Goal: Task Accomplishment & Management: Manage account settings

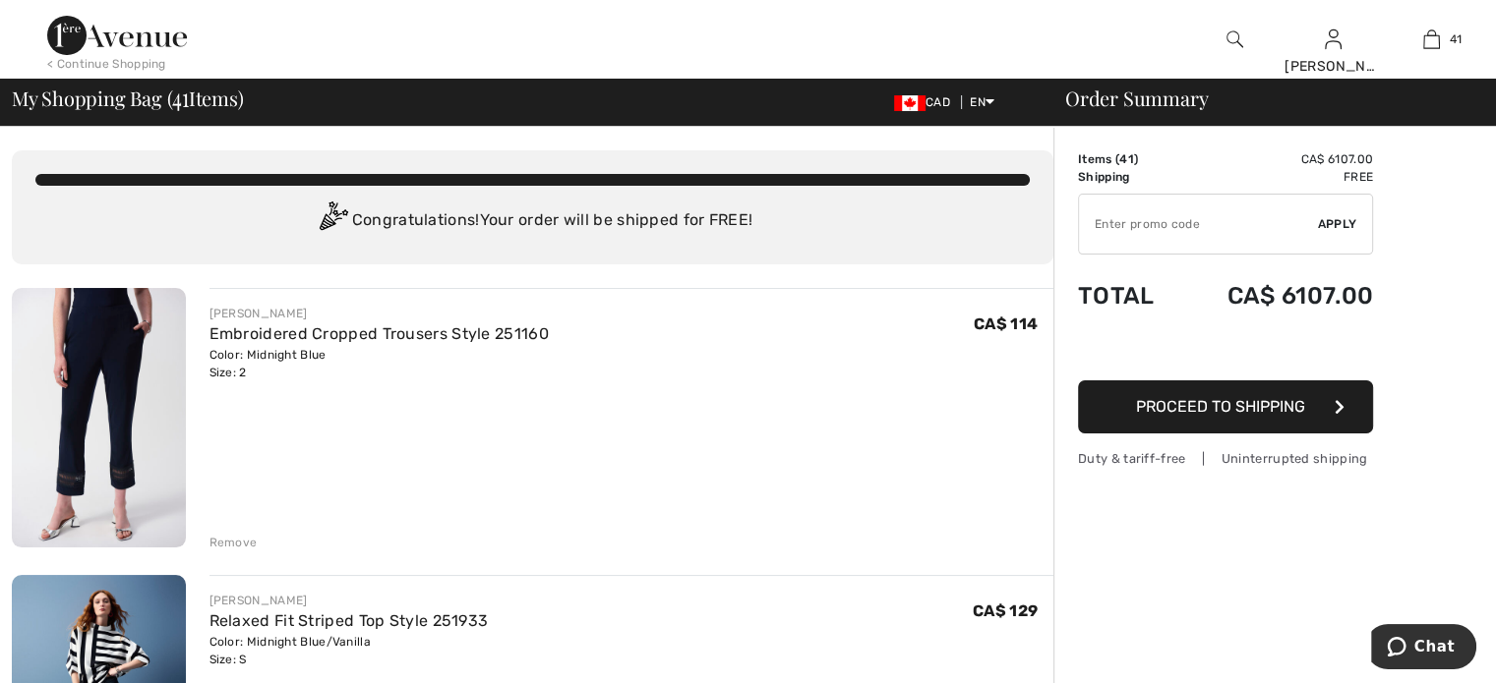
click at [248, 537] on div "Remove" at bounding box center [233, 543] width 48 height 18
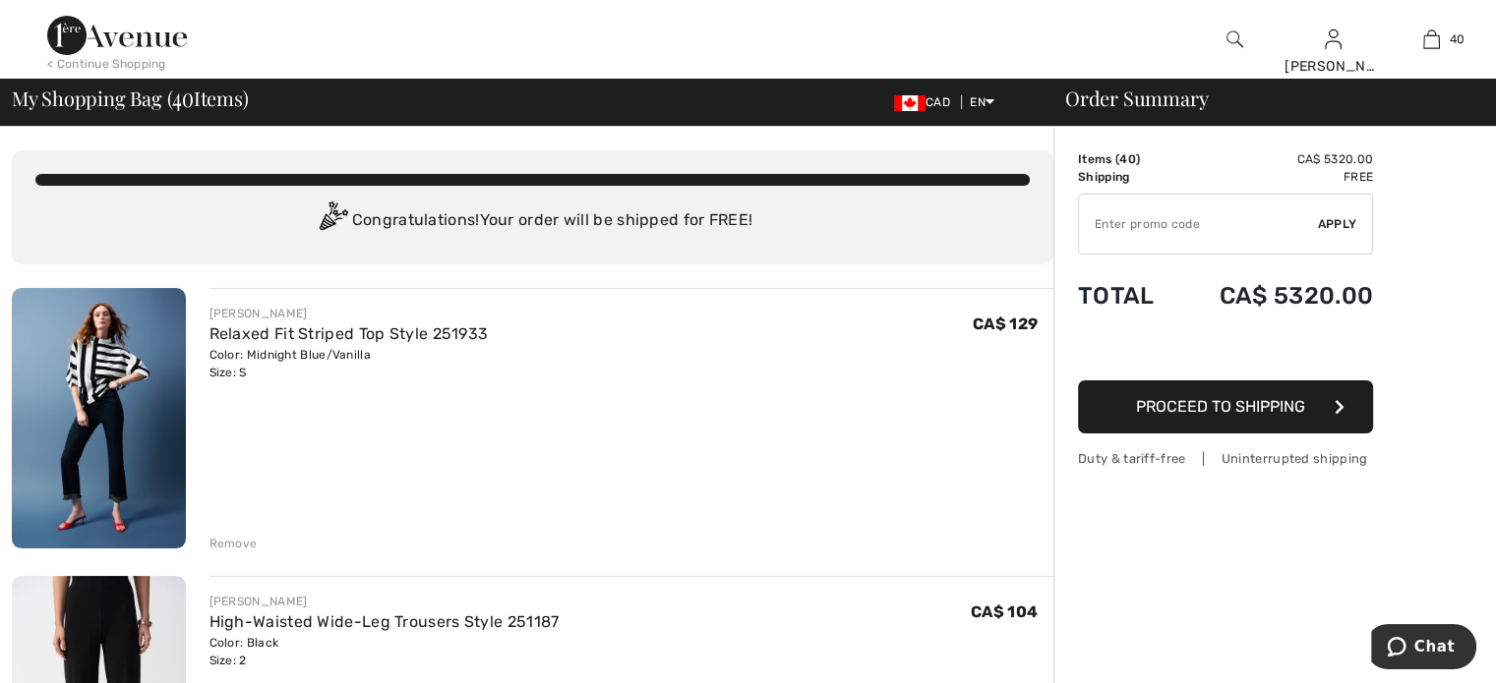
click at [248, 542] on div "Remove" at bounding box center [233, 544] width 48 height 18
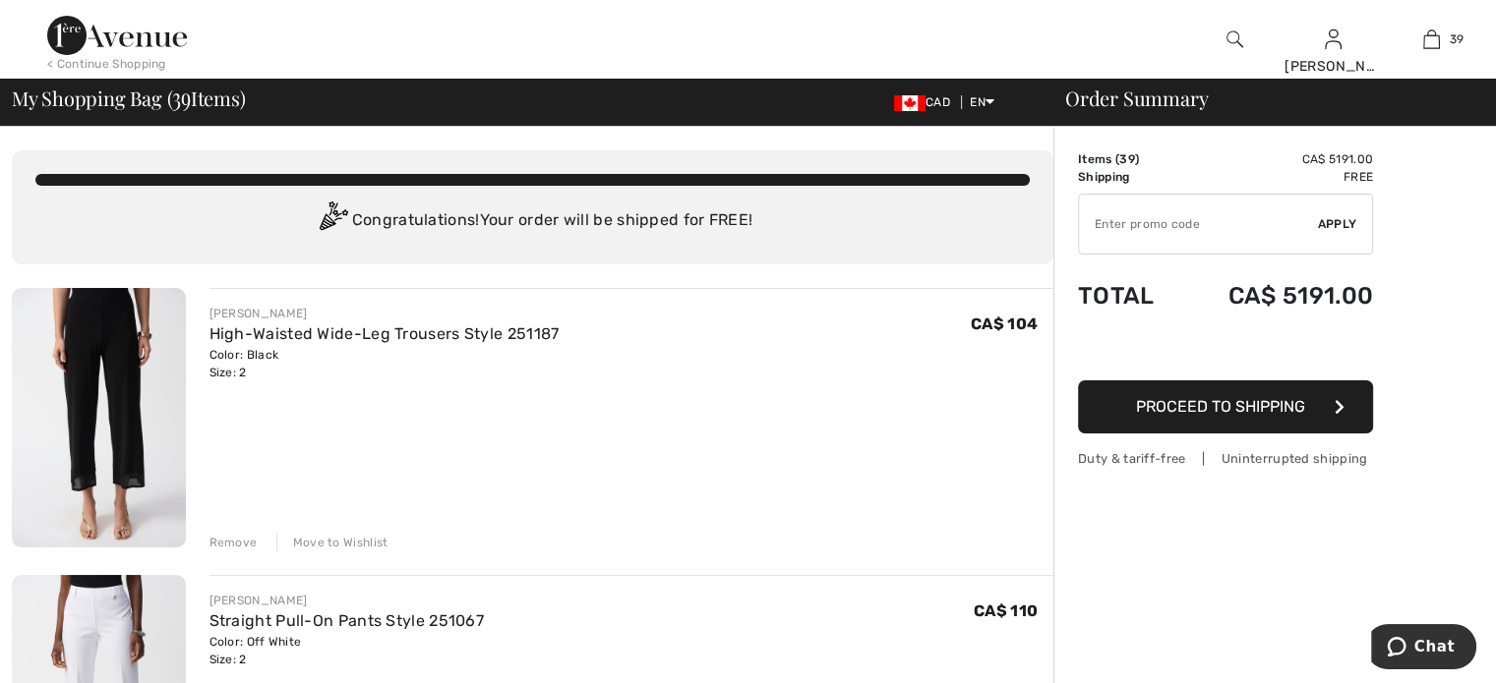
click at [248, 542] on div "Remove" at bounding box center [233, 543] width 48 height 18
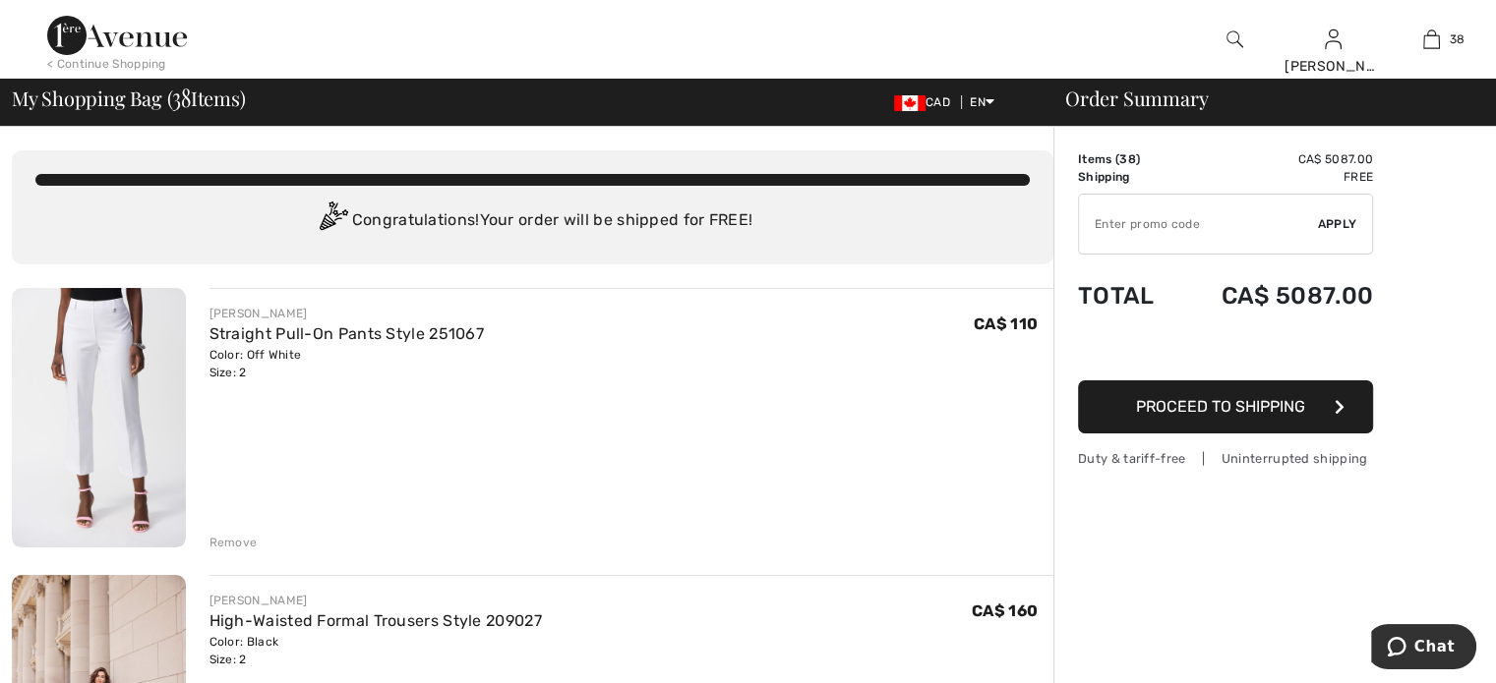
click at [248, 542] on div "Remove" at bounding box center [233, 543] width 48 height 18
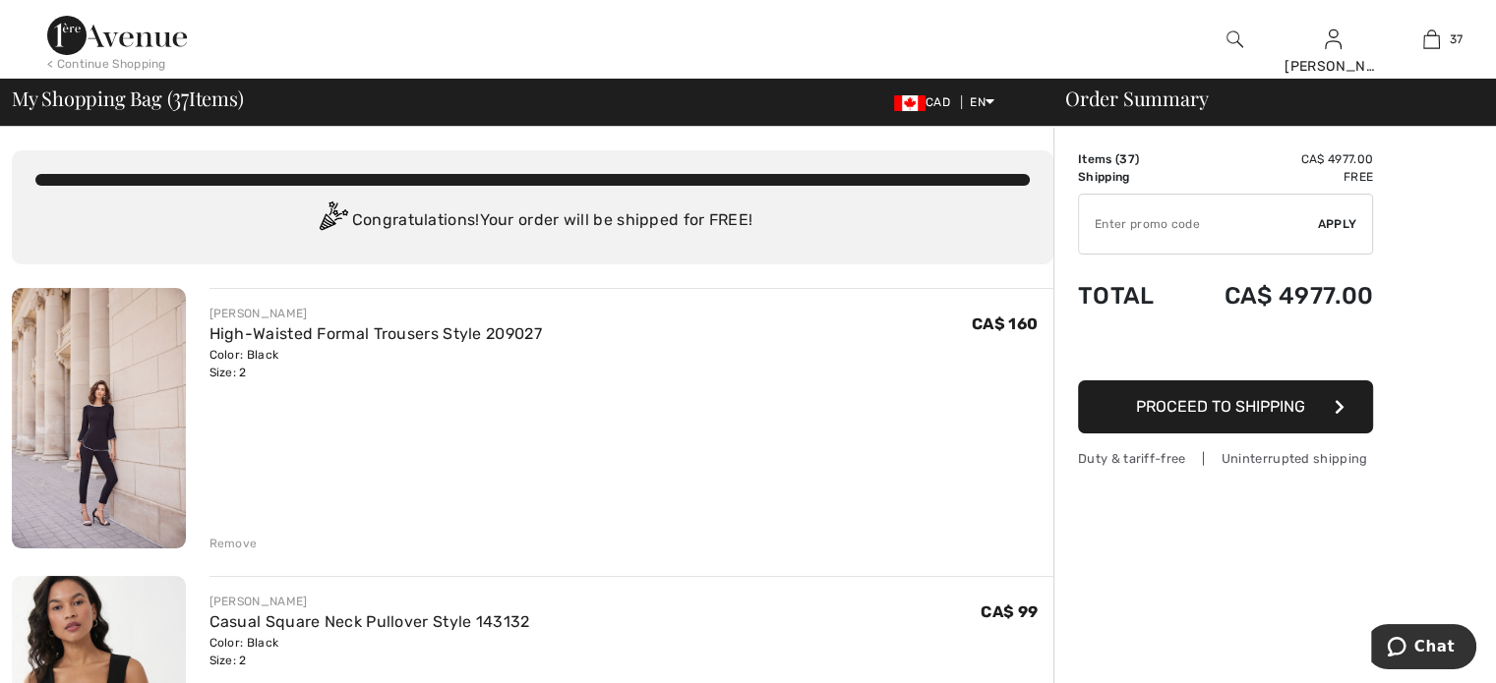
click at [247, 541] on div "Remove" at bounding box center [233, 544] width 48 height 18
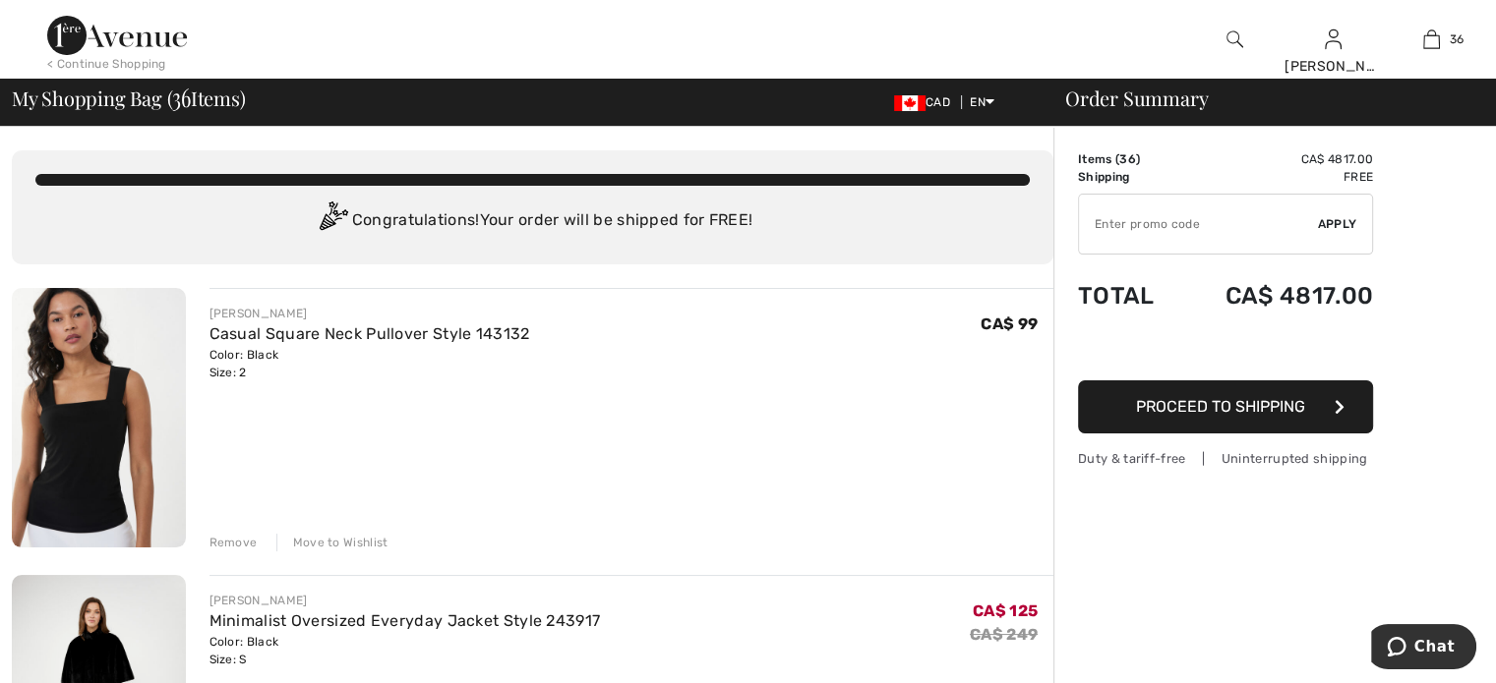
click at [247, 541] on div "Remove" at bounding box center [233, 543] width 48 height 18
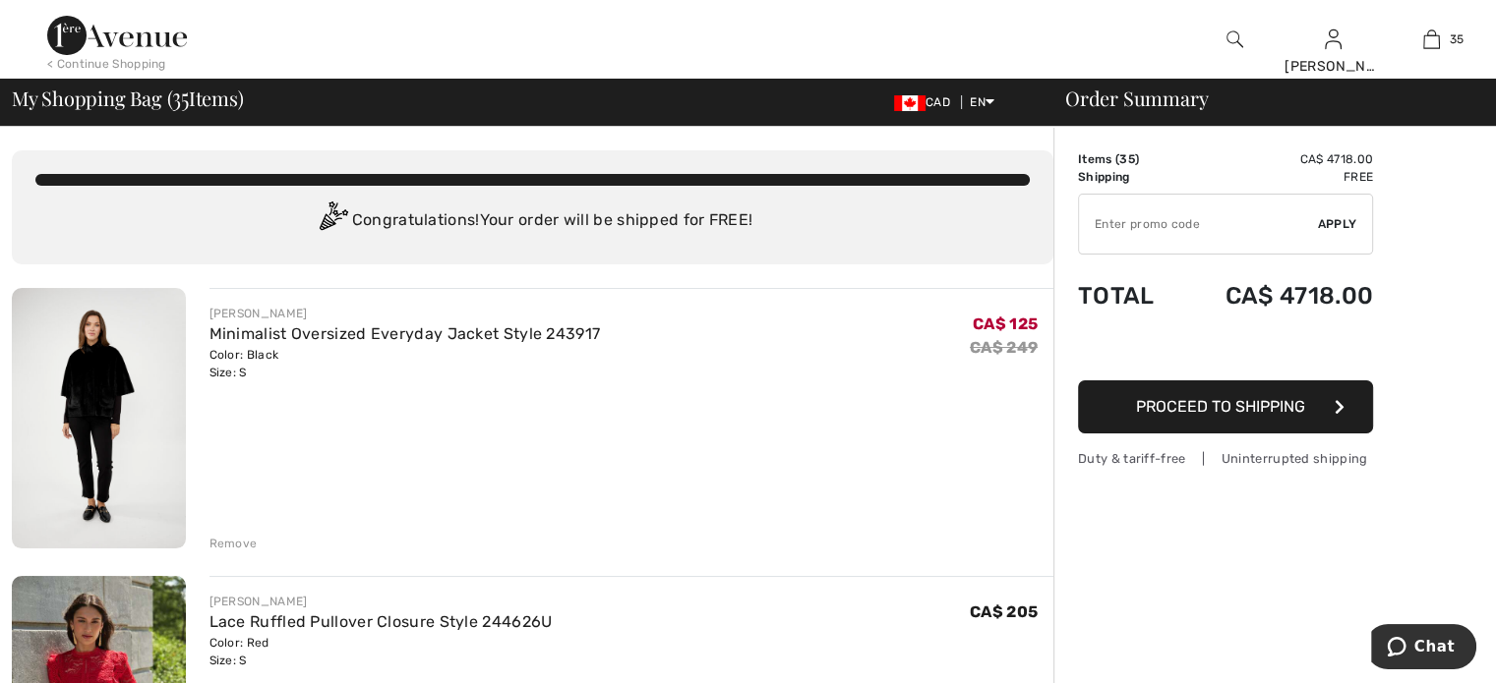
click at [247, 543] on div "Remove" at bounding box center [233, 544] width 48 height 18
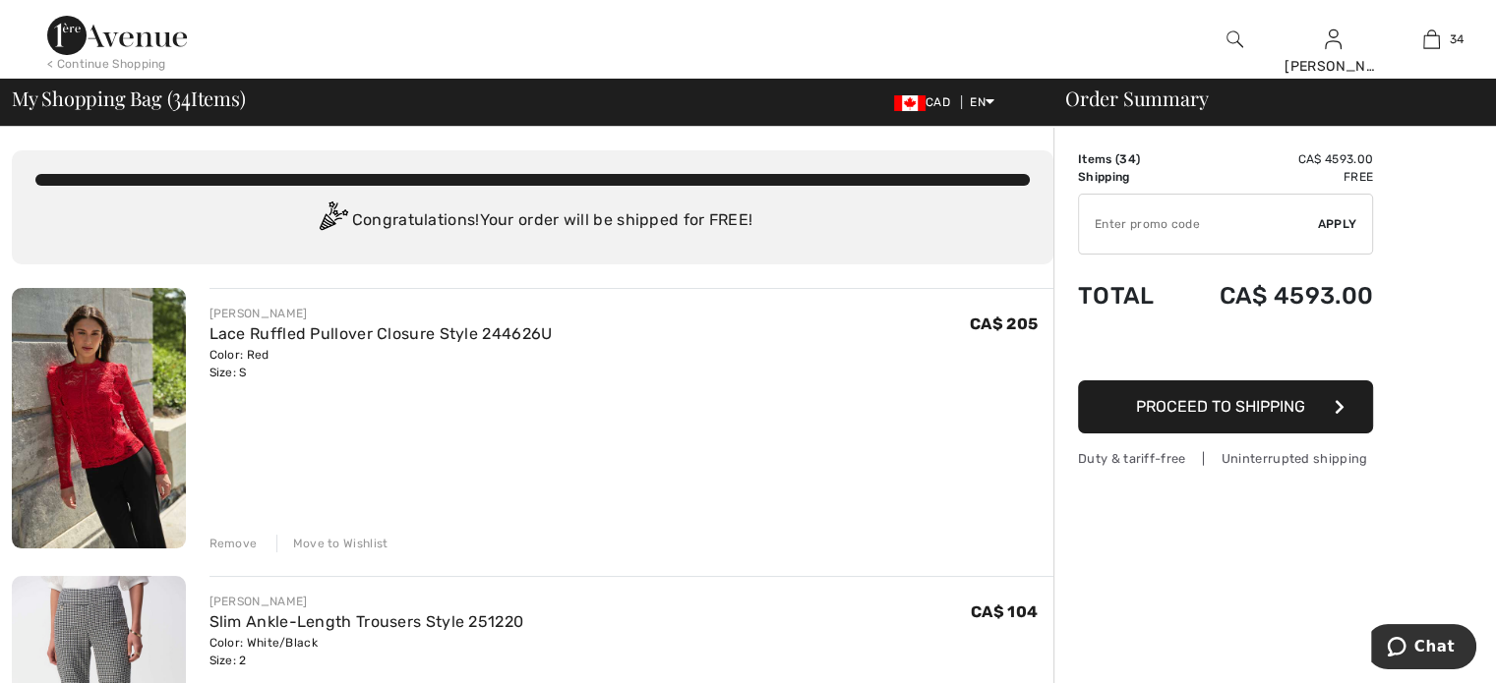
click at [247, 544] on div "Remove" at bounding box center [233, 544] width 48 height 18
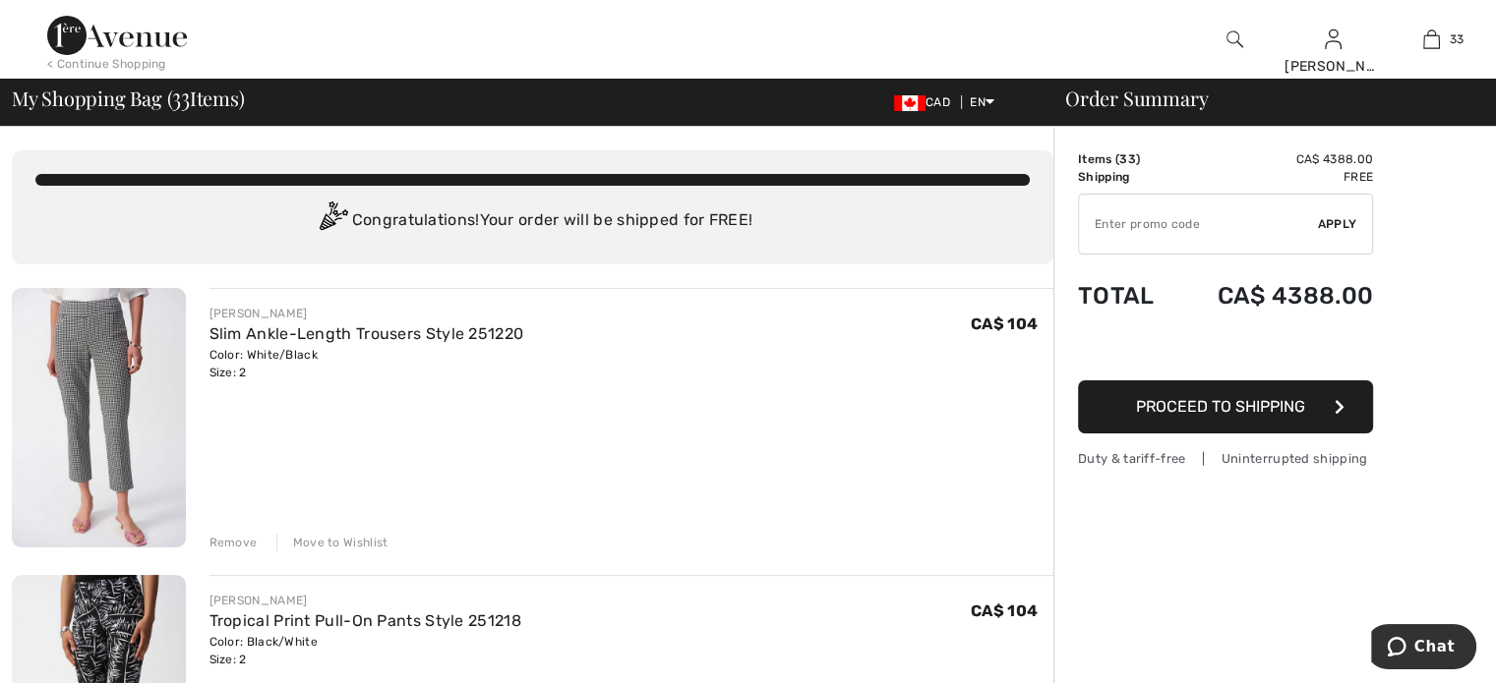
click at [247, 544] on div "Remove" at bounding box center [233, 543] width 48 height 18
